Goal: Task Accomplishment & Management: Use online tool/utility

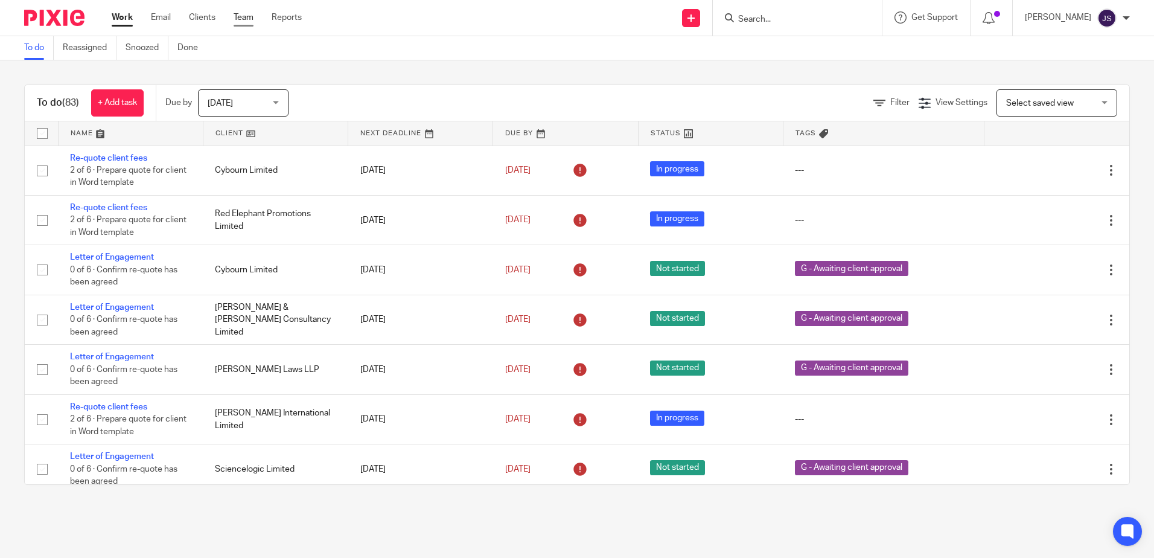
click at [241, 12] on link "Team" at bounding box center [243, 17] width 20 height 12
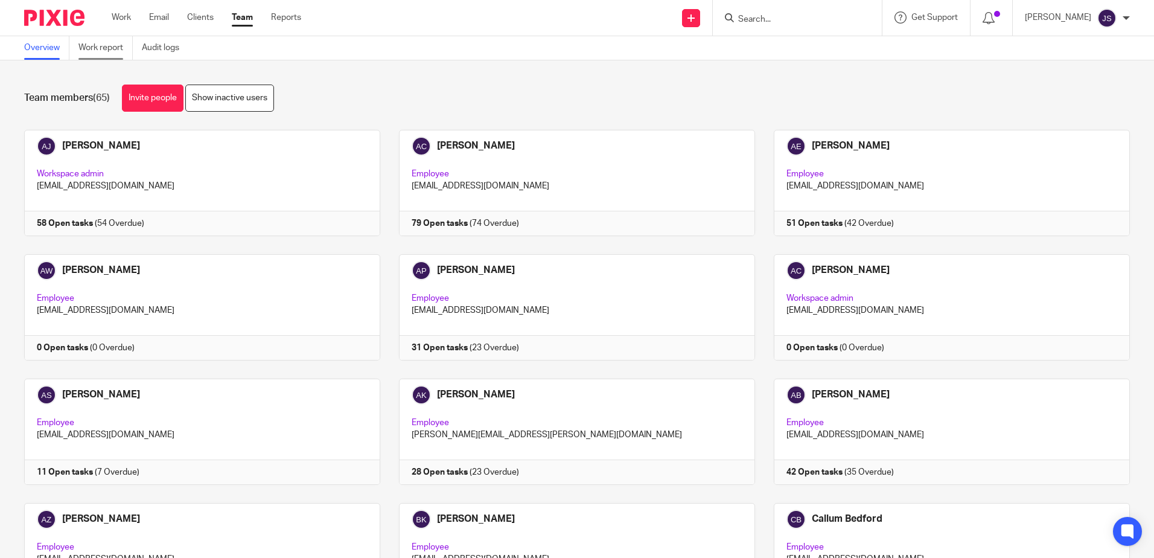
click at [103, 41] on link "Work report" at bounding box center [105, 48] width 54 height 24
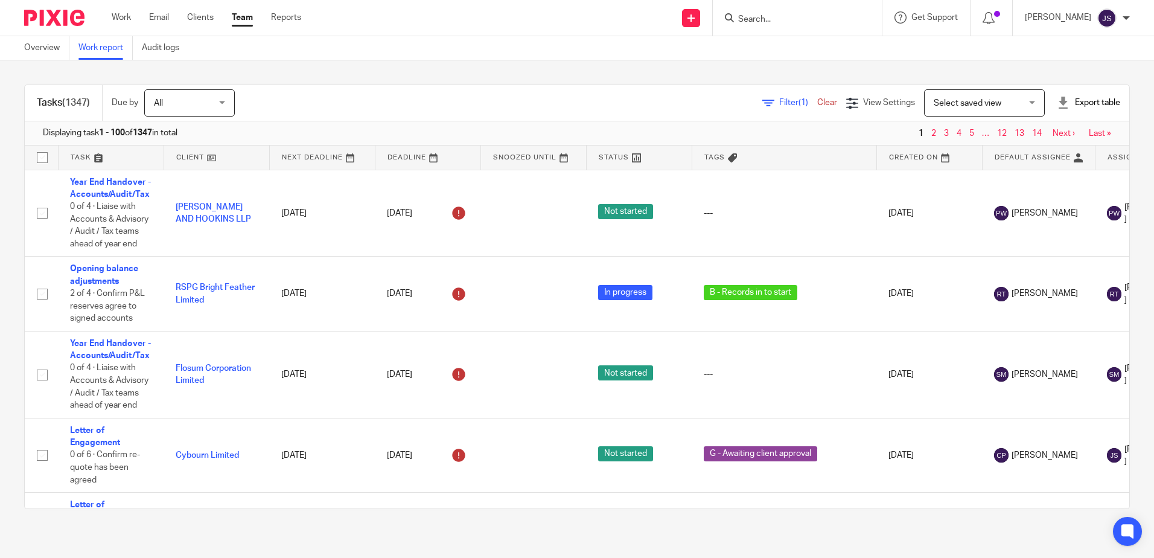
click at [779, 103] on span "Filter (1)" at bounding box center [798, 102] width 38 height 8
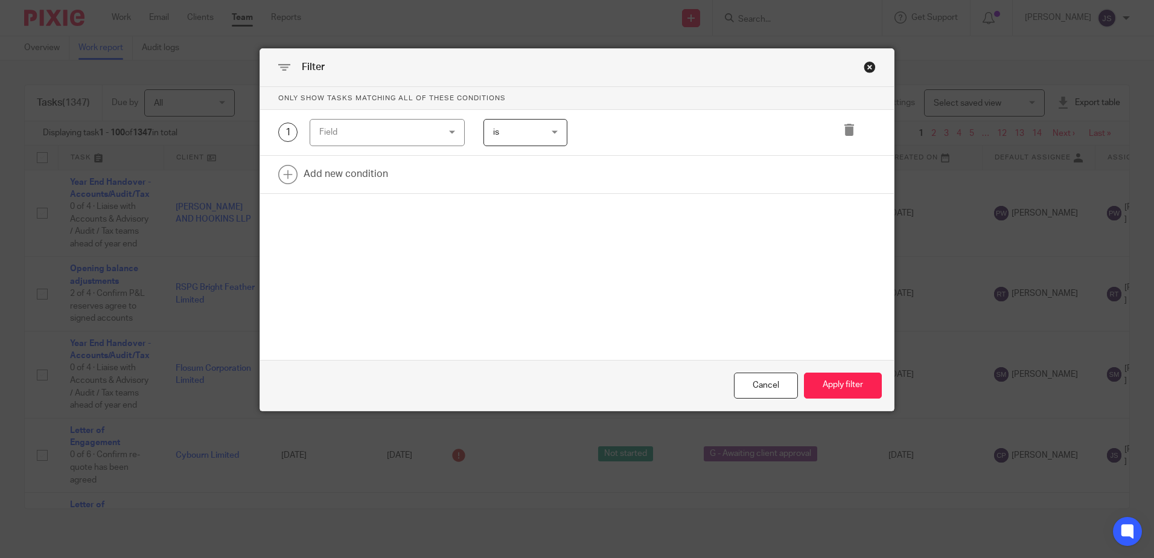
click at [334, 142] on div "Field" at bounding box center [377, 131] width 116 height 25
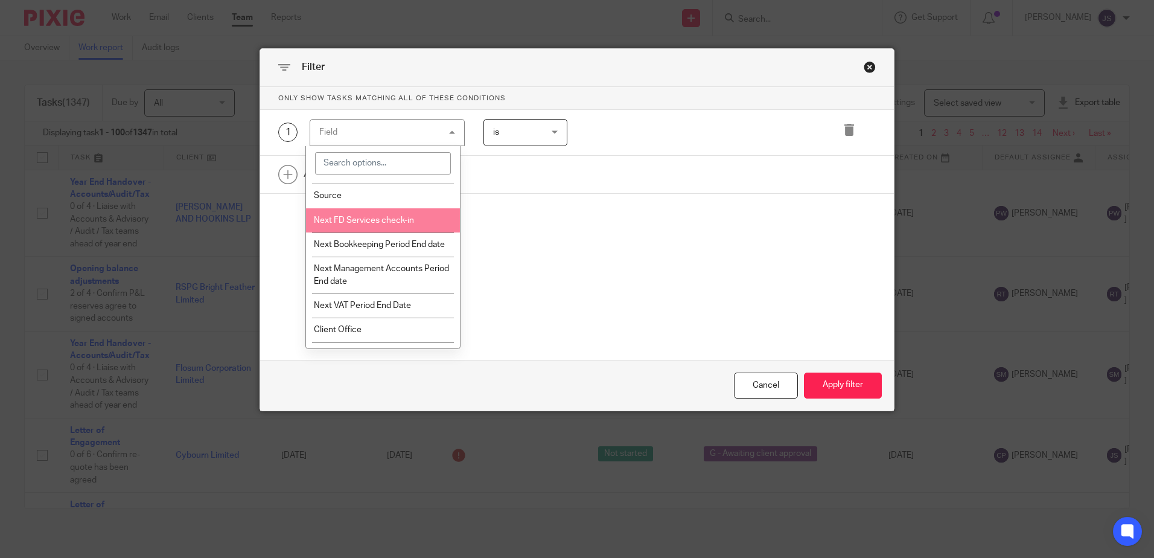
scroll to position [1388, 0]
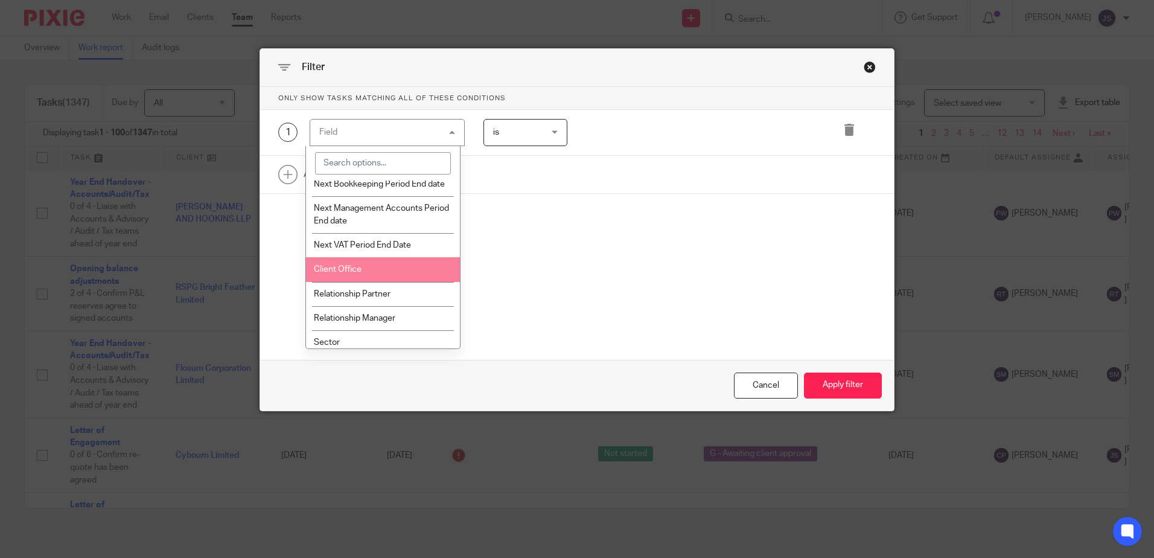
click at [382, 275] on li "Client Office" at bounding box center [383, 269] width 154 height 24
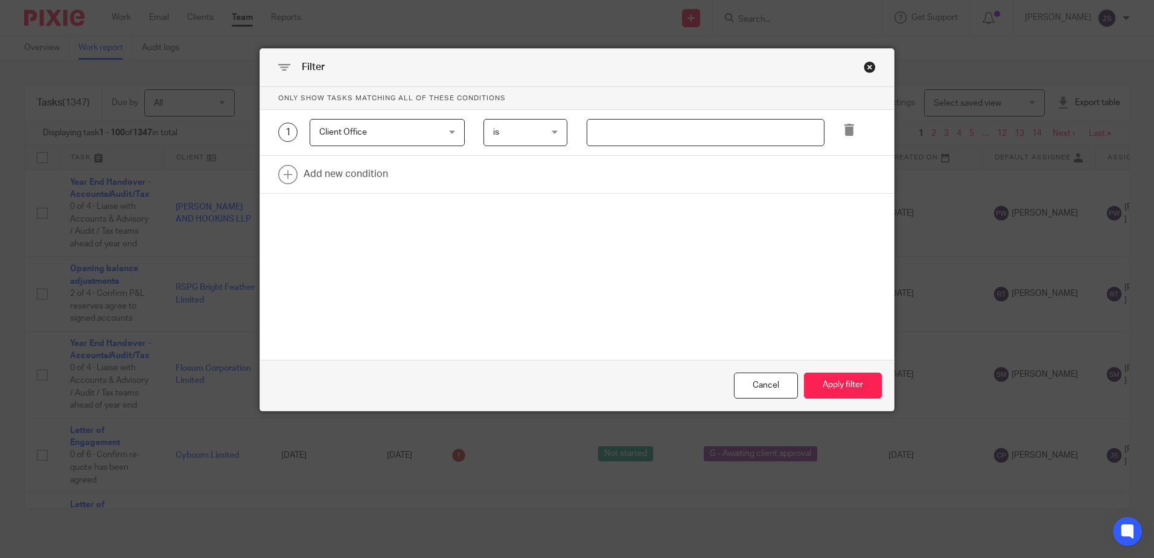
click at [606, 123] on input "text" at bounding box center [705, 132] width 238 height 27
type input "Stevenage"
click at [347, 168] on link at bounding box center [577, 174] width 634 height 37
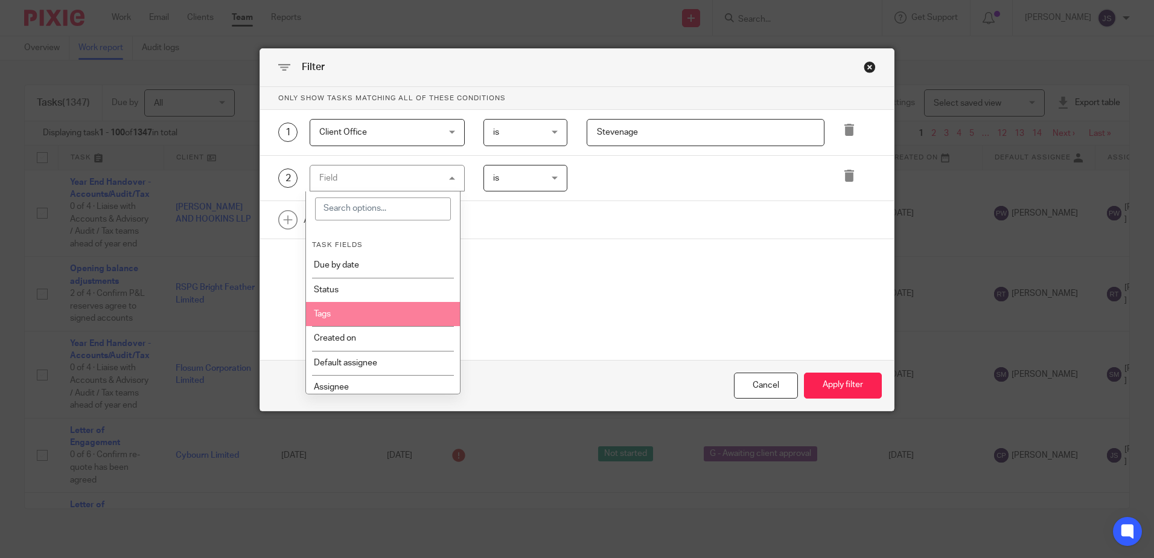
click at [374, 316] on li "Tags" at bounding box center [383, 314] width 154 height 24
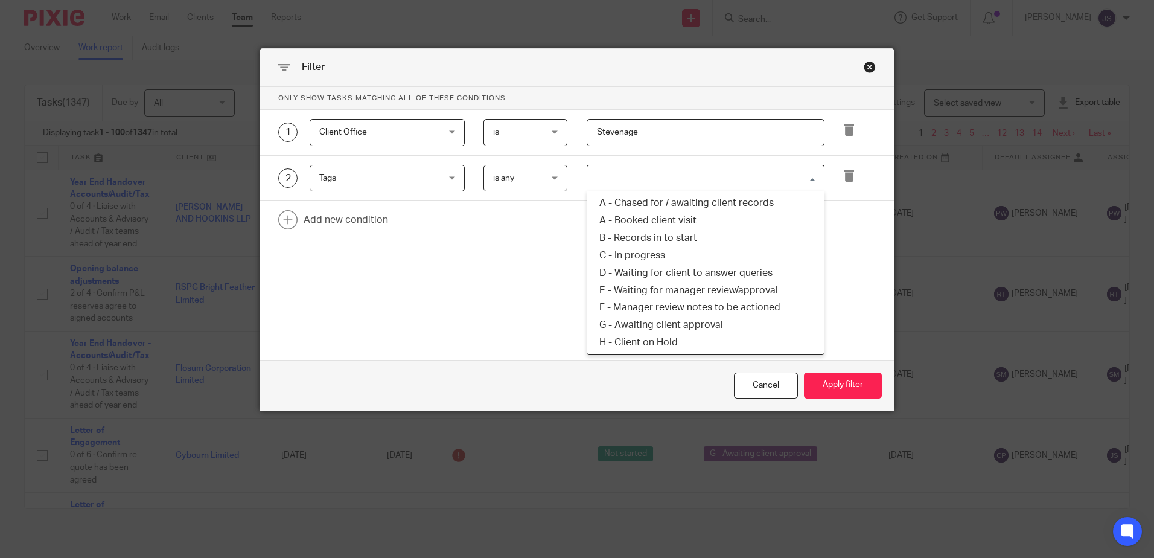
click at [588, 184] on input "Search for option" at bounding box center [702, 178] width 229 height 21
type input "wa"
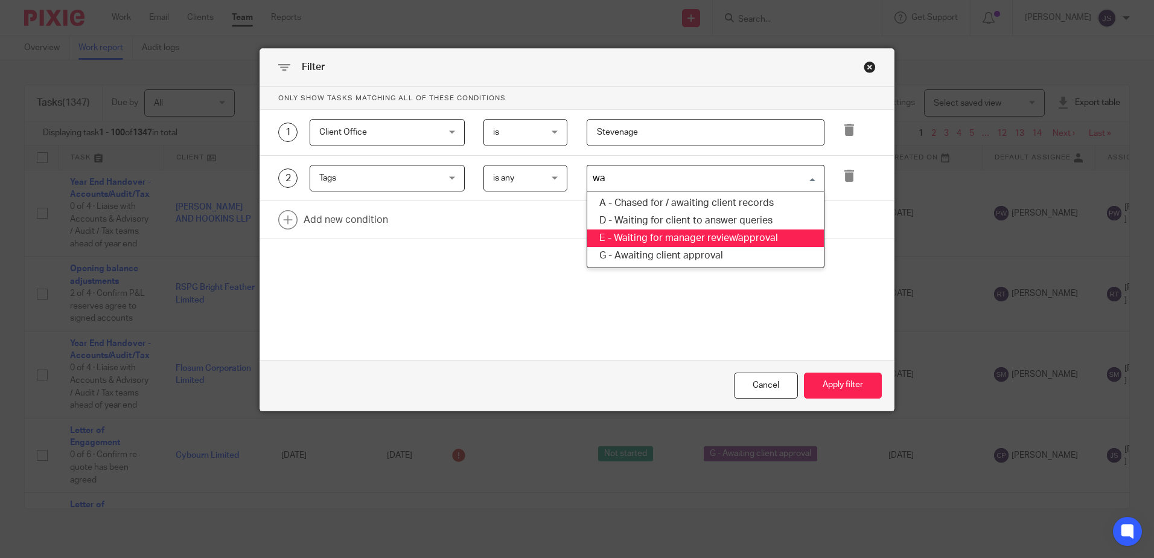
click at [693, 241] on li "E - Waiting for manager review/approval" at bounding box center [705, 237] width 237 height 17
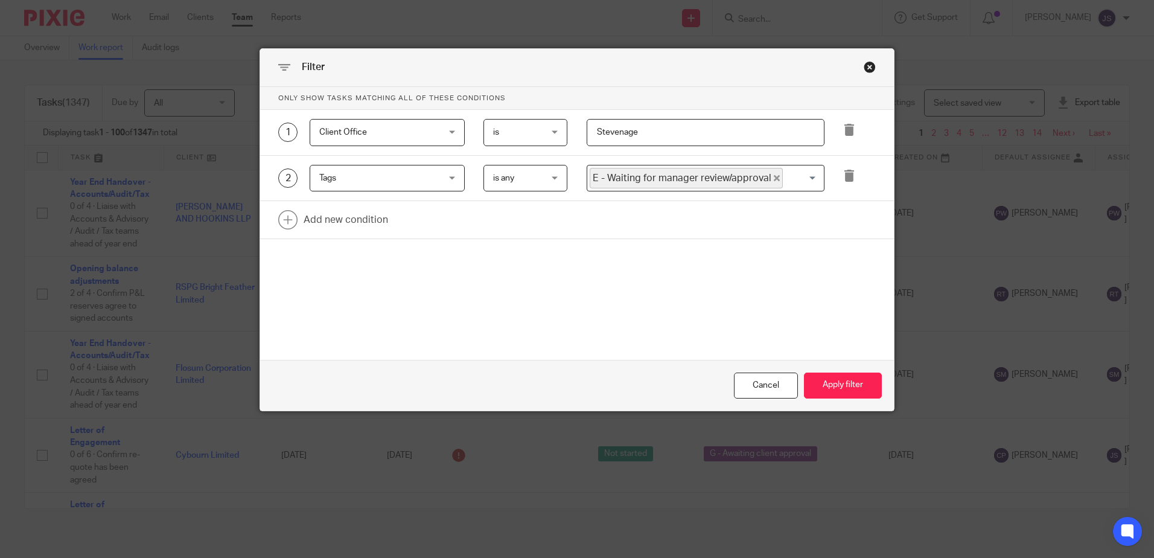
click at [780, 270] on div "Only show tasks matching all of these conditions 1 Client Office Client Office …" at bounding box center [577, 193] width 634 height 213
click at [836, 381] on button "Apply filter" at bounding box center [843, 385] width 78 height 26
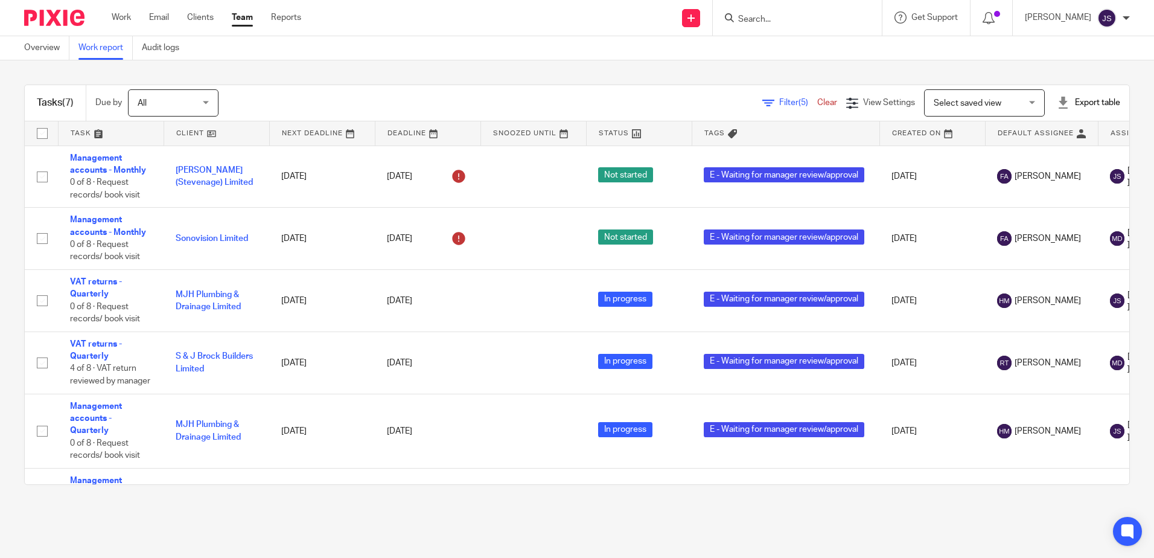
drag, startPoint x: 492, startPoint y: 549, endPoint x: 500, endPoint y: 545, distance: 8.4
click at [492, 549] on main "Overview Work report Audit logs Tasks (7) Due by All All Today Tomorrow This we…" at bounding box center [577, 279] width 1154 height 558
